Goal: Communication & Community: Answer question/provide support

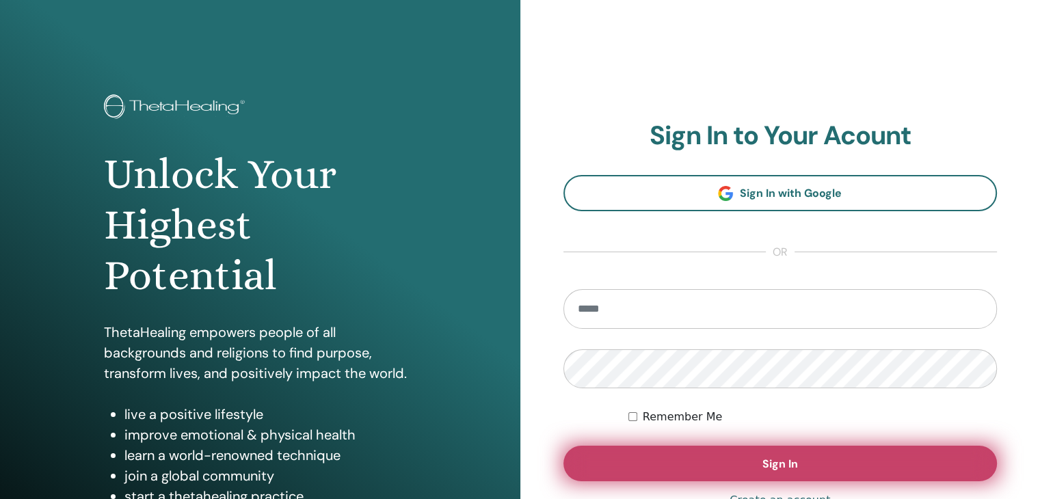
type input "**********"
click at [762, 461] on span "Sign In" at bounding box center [780, 464] width 36 height 14
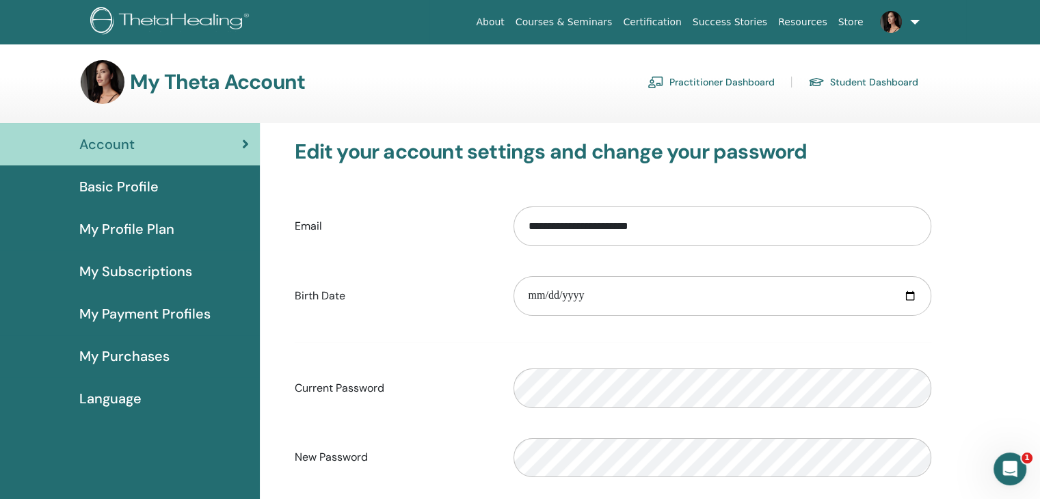
click at [158, 189] on div "Basic Profile" at bounding box center [130, 186] width 238 height 21
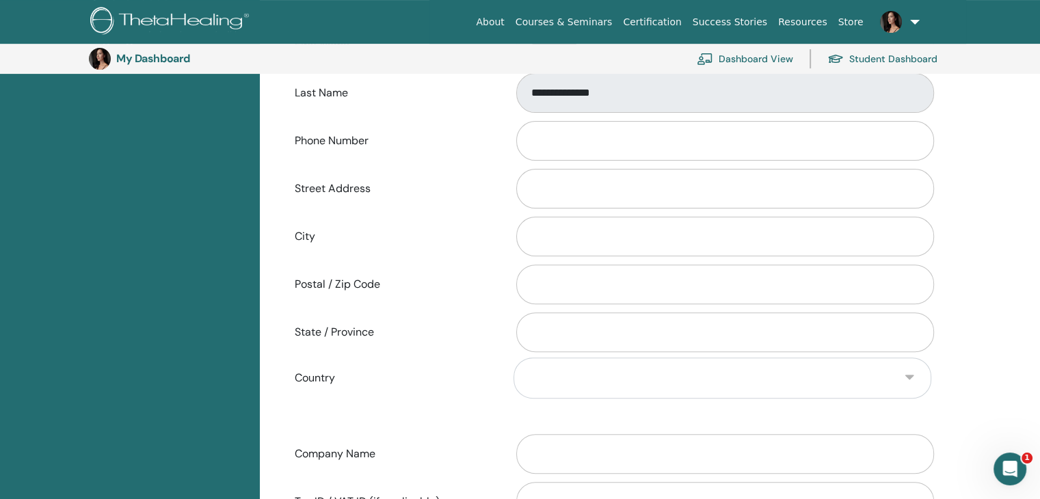
scroll to position [98, 0]
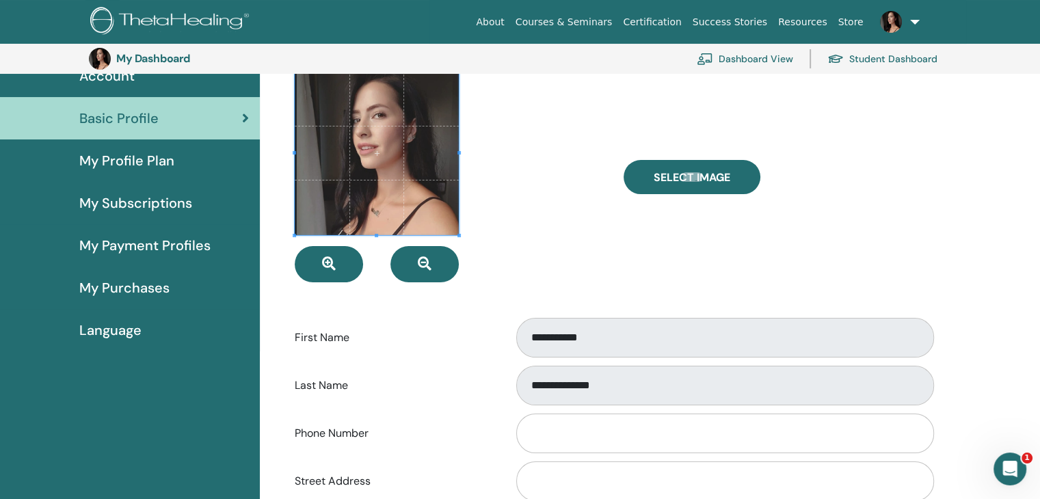
click at [128, 165] on span "My Profile Plan" at bounding box center [126, 160] width 95 height 21
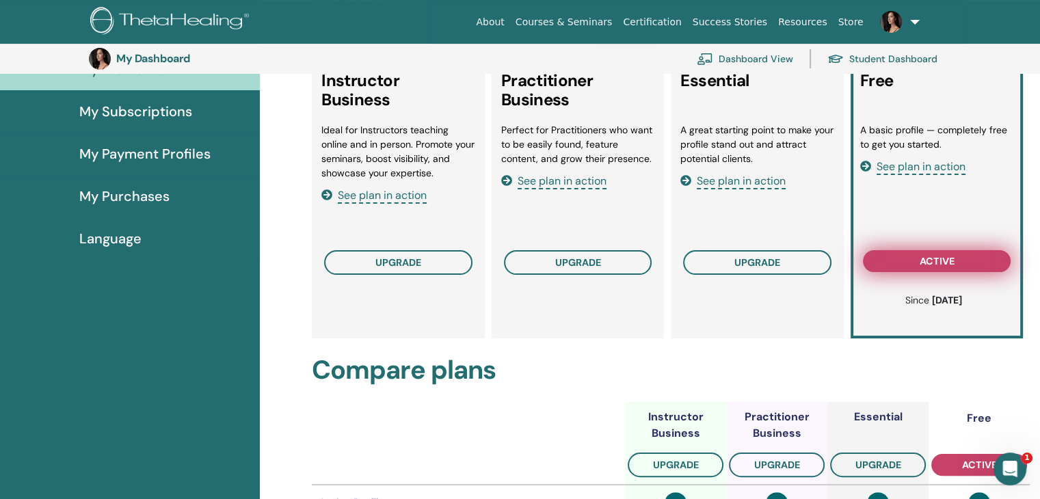
scroll to position [167, 0]
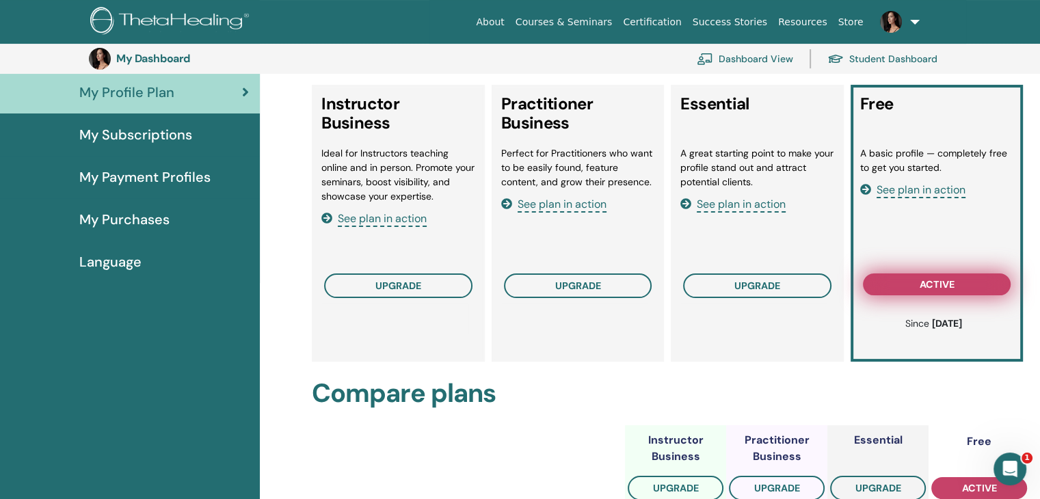
click at [927, 286] on span "active" at bounding box center [936, 284] width 35 height 11
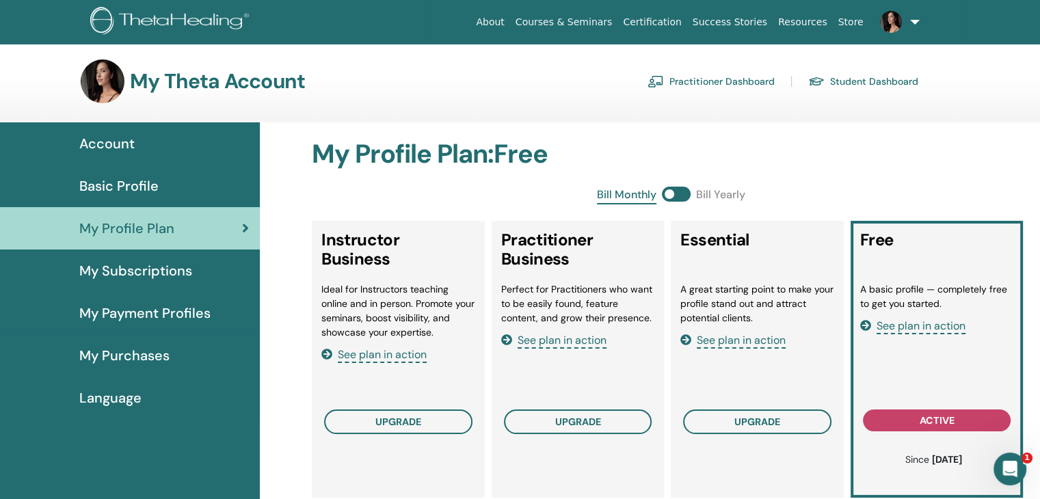
scroll to position [0, 0]
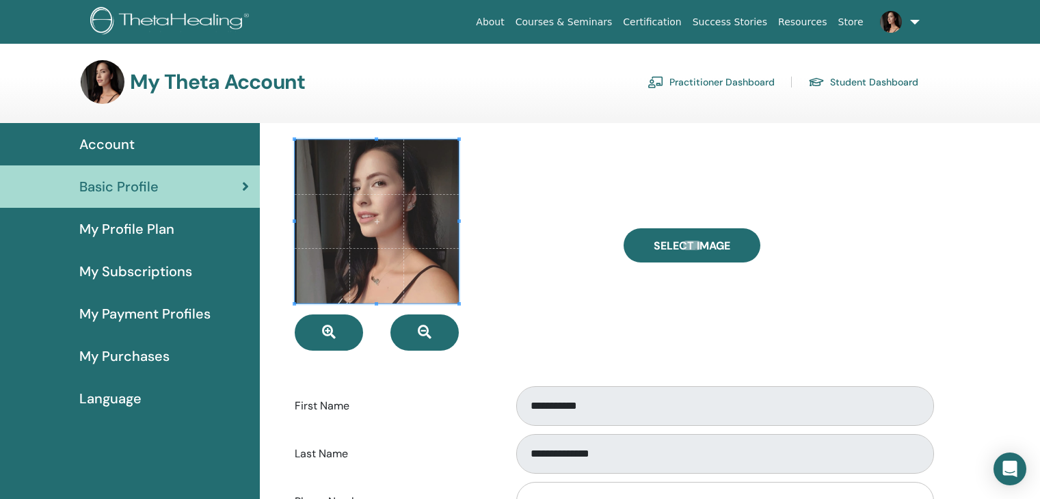
scroll to position [68, 0]
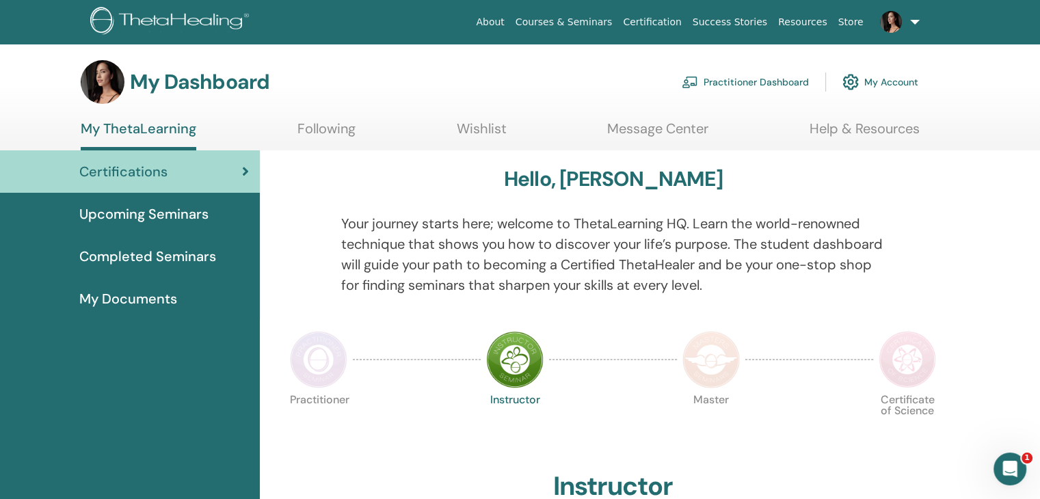
click at [626, 125] on link "Message Center" at bounding box center [657, 133] width 101 height 27
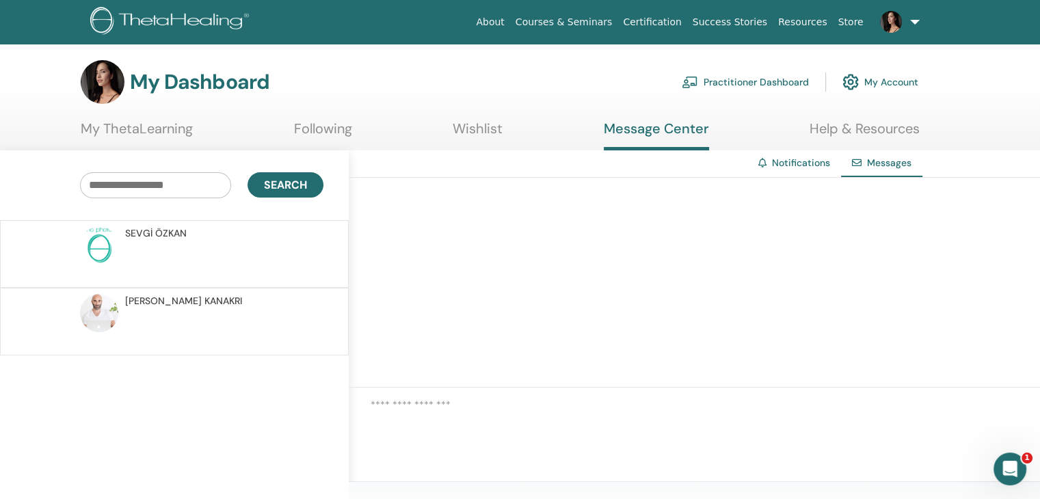
click at [158, 244] on p at bounding box center [224, 261] width 198 height 41
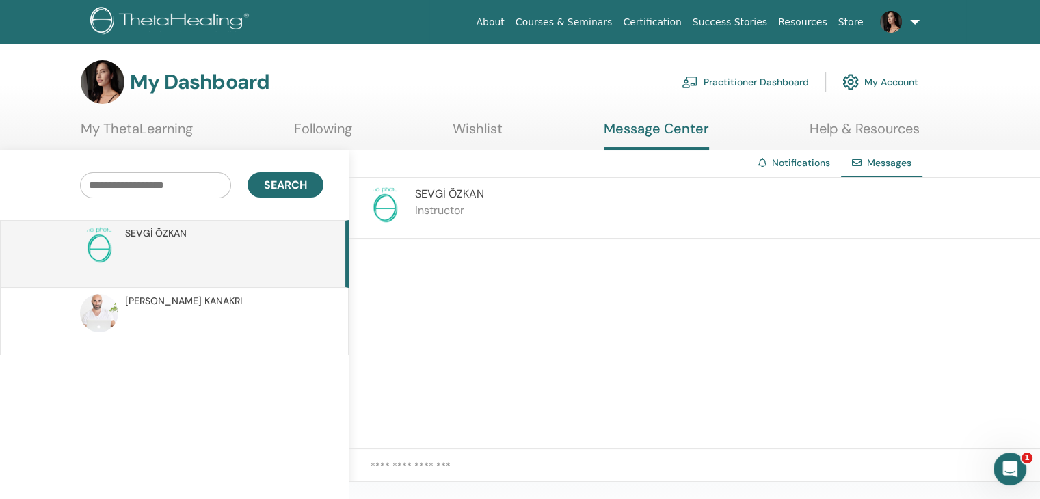
click at [389, 202] on img at bounding box center [385, 205] width 38 height 38
click at [437, 193] on span "SEVGİ ÖZKAN" at bounding box center [449, 194] width 69 height 14
click at [542, 200] on div "SEVGİ ÖZKAN Instructor" at bounding box center [694, 209] width 691 height 62
click at [188, 284] on div "SEVGİ ÖZKAN" at bounding box center [174, 254] width 349 height 68
click at [198, 311] on p at bounding box center [224, 328] width 198 height 41
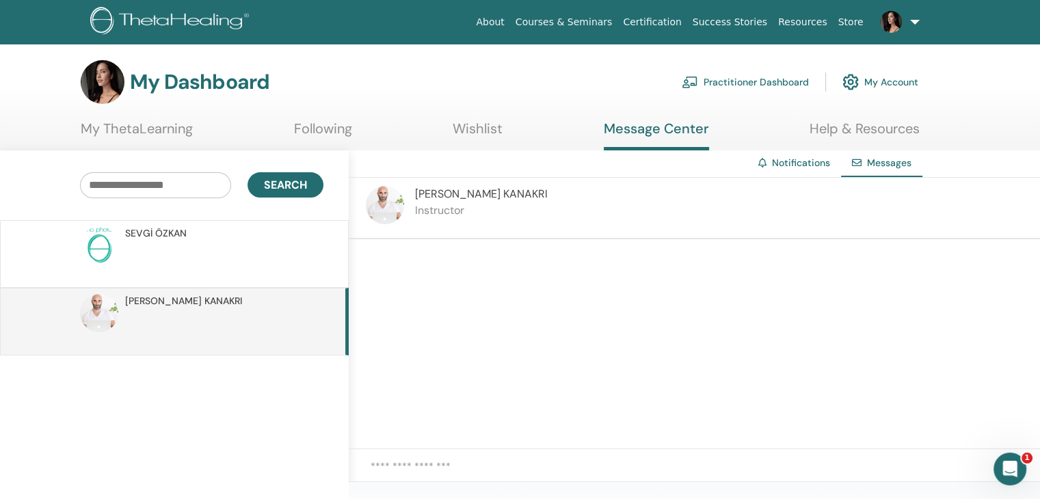
click at [418, 198] on span "ELIAS KANAKRI" at bounding box center [481, 194] width 133 height 14
click at [142, 244] on p at bounding box center [224, 261] width 198 height 41
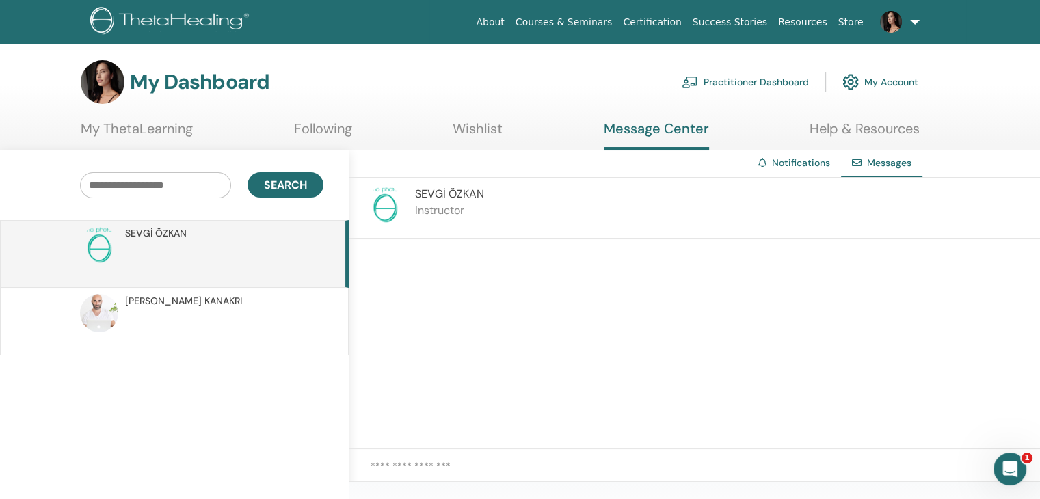
click at [463, 194] on span "SEVGİ ÖZKAN" at bounding box center [449, 194] width 69 height 14
click at [184, 132] on link "My ThetaLearning" at bounding box center [137, 133] width 112 height 27
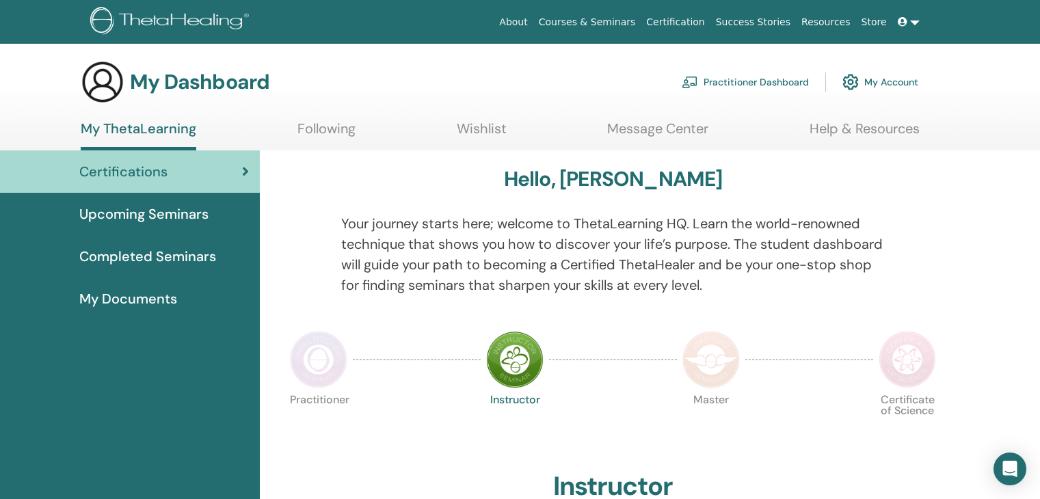
click at [301, 132] on link "Following" at bounding box center [326, 133] width 58 height 27
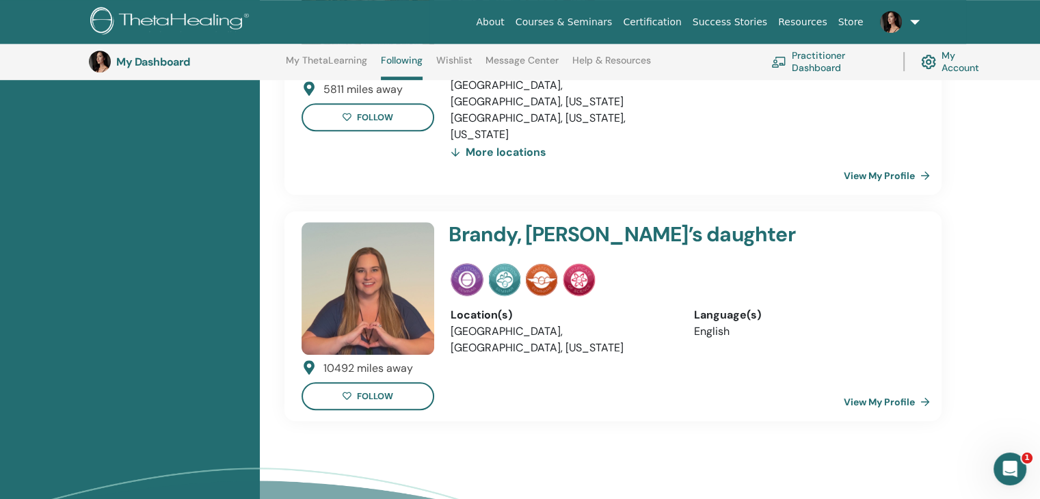
scroll to position [992, 0]
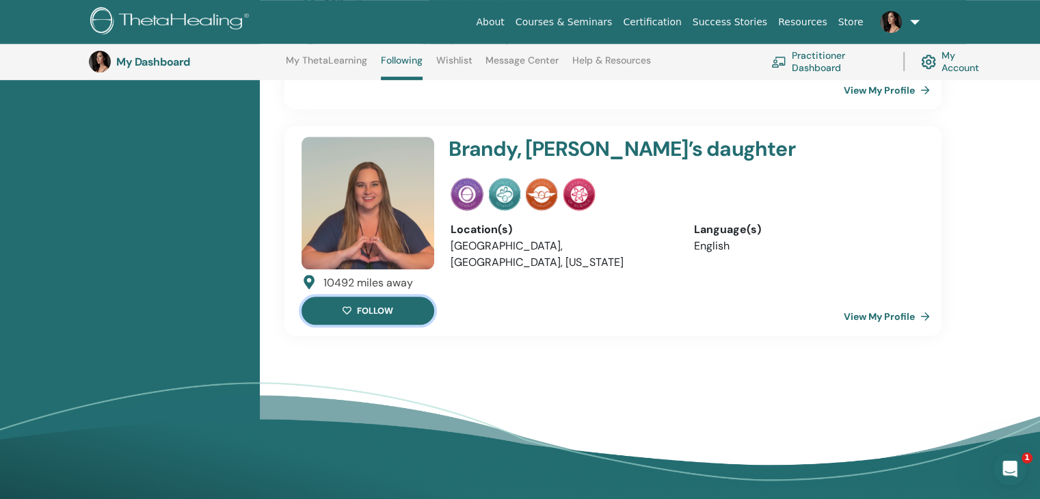
click at [370, 297] on button "follow" at bounding box center [367, 311] width 133 height 28
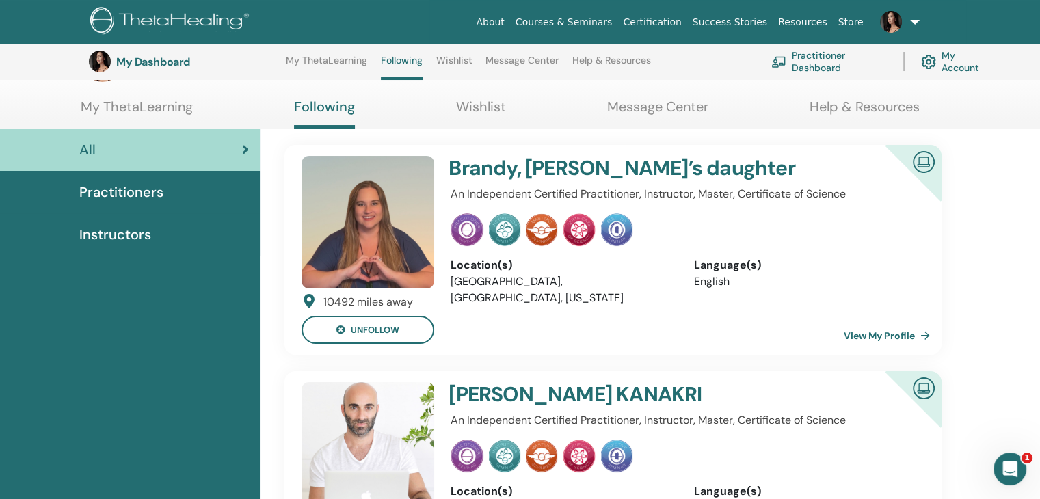
scroll to position [0, 0]
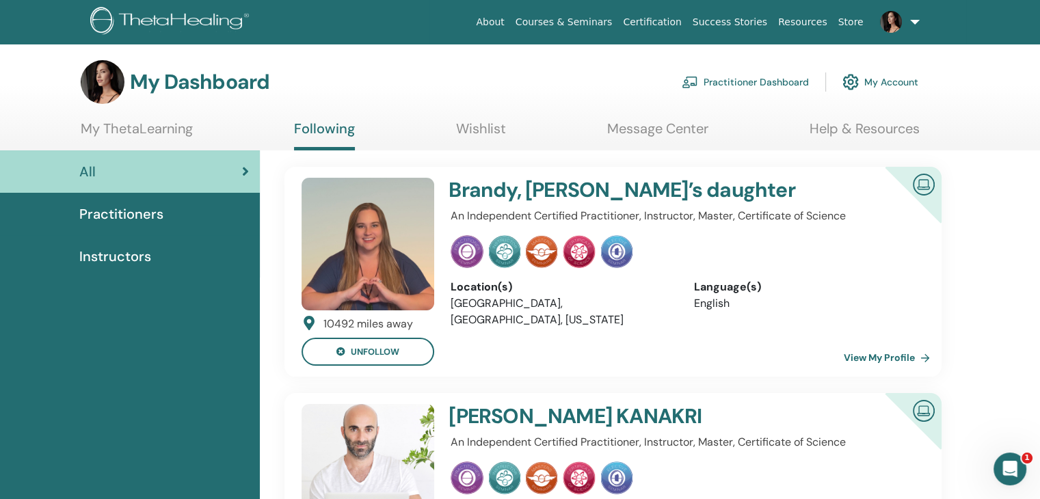
click at [483, 123] on link "Wishlist" at bounding box center [481, 133] width 50 height 27
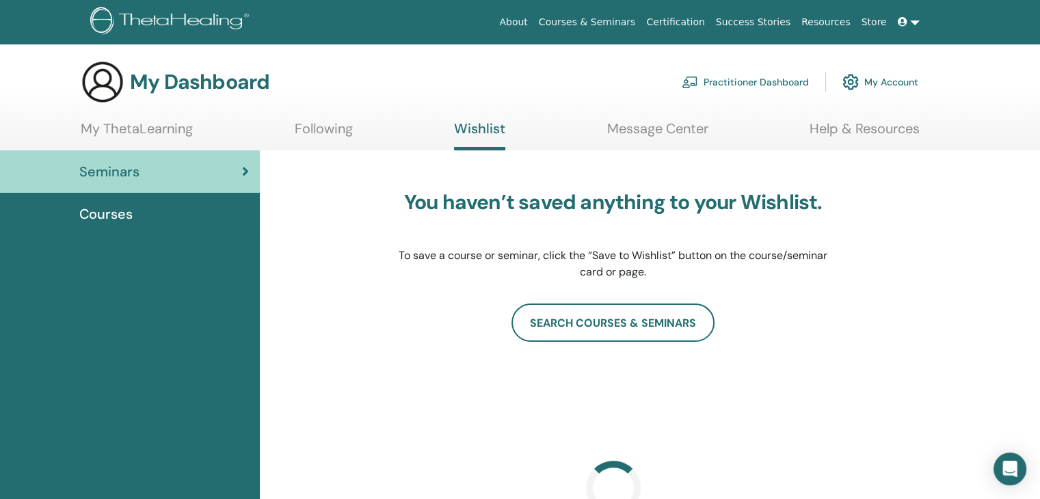
click at [629, 134] on link "Message Center" at bounding box center [657, 133] width 101 height 27
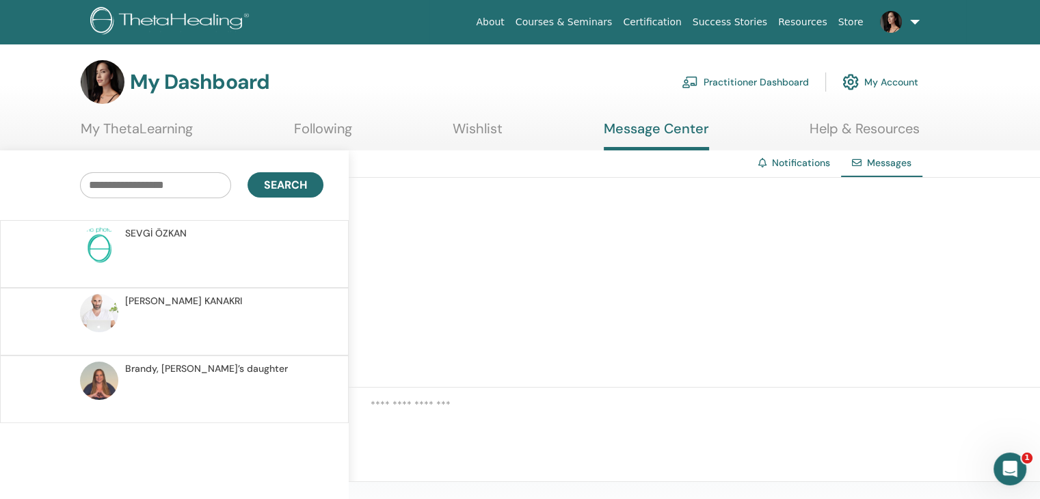
click at [197, 245] on p at bounding box center [224, 261] width 198 height 41
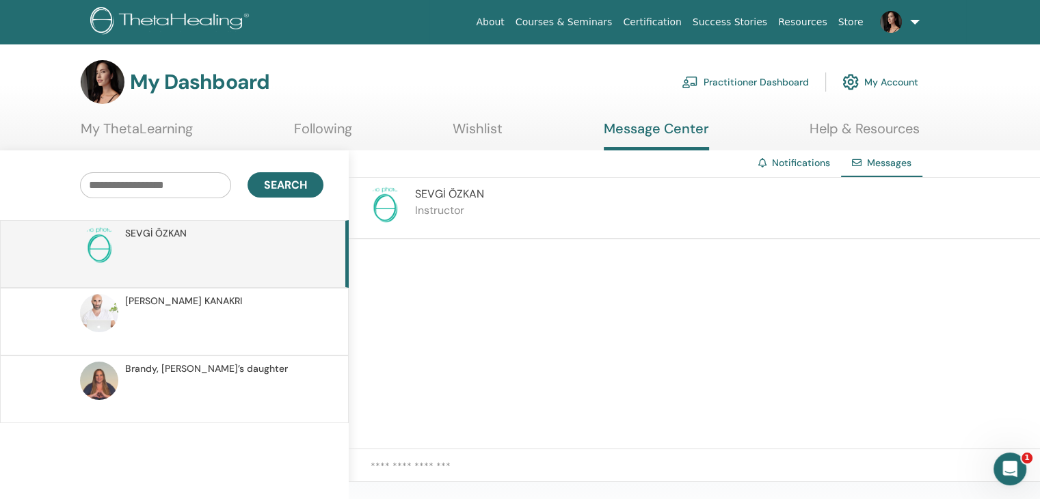
click at [230, 327] on p at bounding box center [224, 328] width 198 height 41
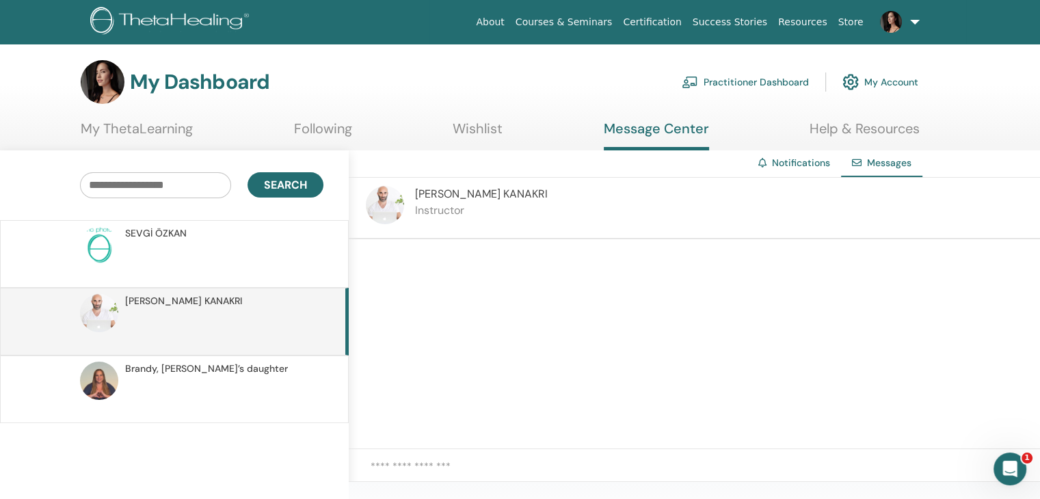
click at [240, 367] on span "[PERSON_NAME], [PERSON_NAME]’s daughter" at bounding box center [206, 369] width 163 height 14
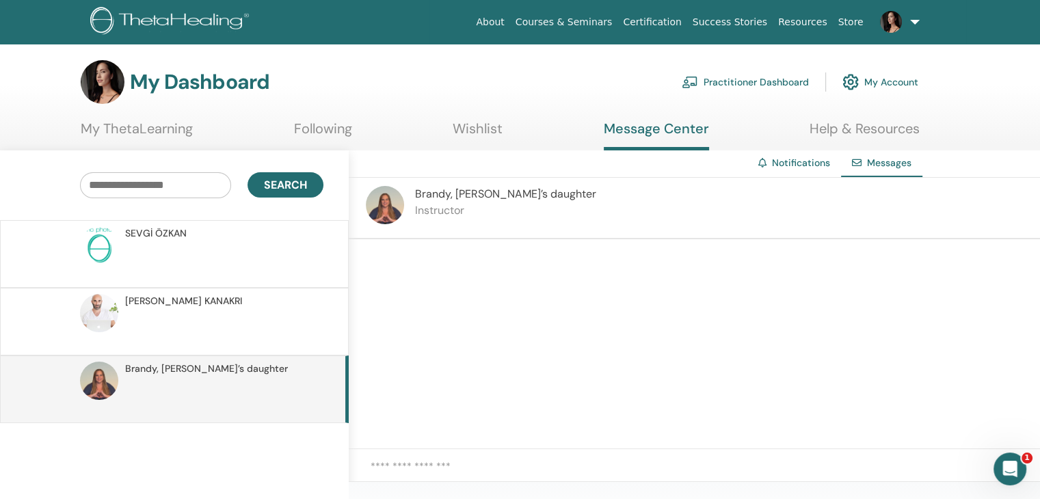
click at [239, 254] on p at bounding box center [224, 261] width 198 height 41
